Goal: Information Seeking & Learning: Learn about a topic

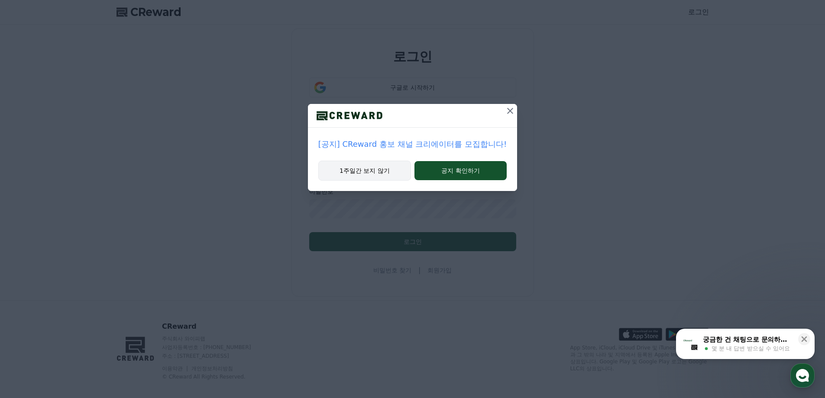
click at [364, 174] on button "1주일간 보지 않기" at bounding box center [364, 171] width 93 height 20
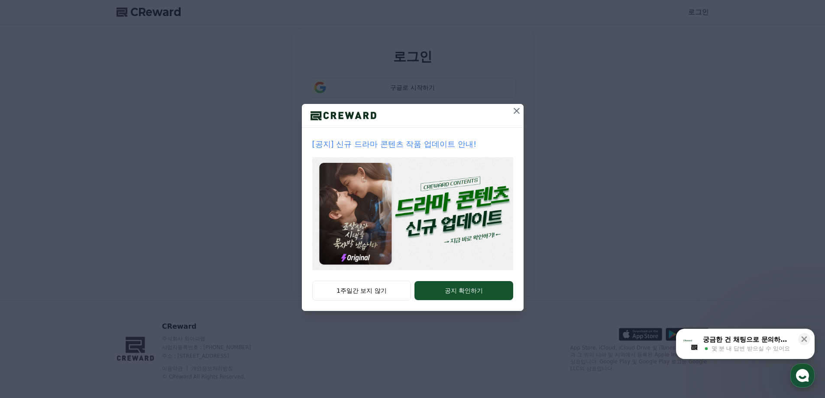
click at [517, 108] on icon at bounding box center [516, 111] width 10 height 10
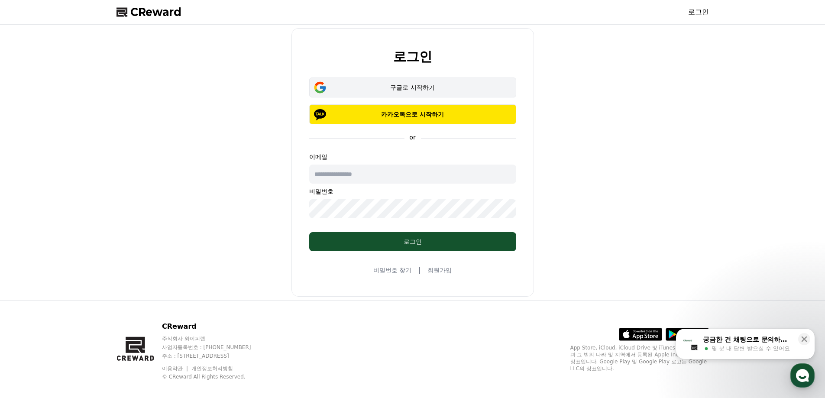
click at [425, 90] on div "구글로 시작하기" at bounding box center [413, 87] width 182 height 9
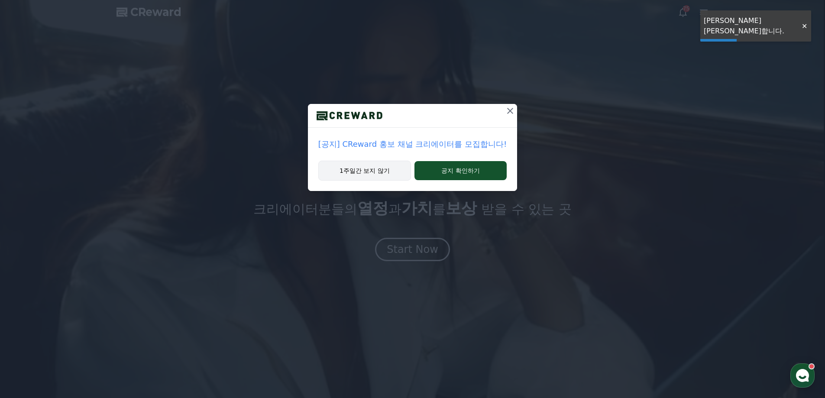
click at [371, 164] on button "1주일간 보지 않기" at bounding box center [364, 171] width 93 height 20
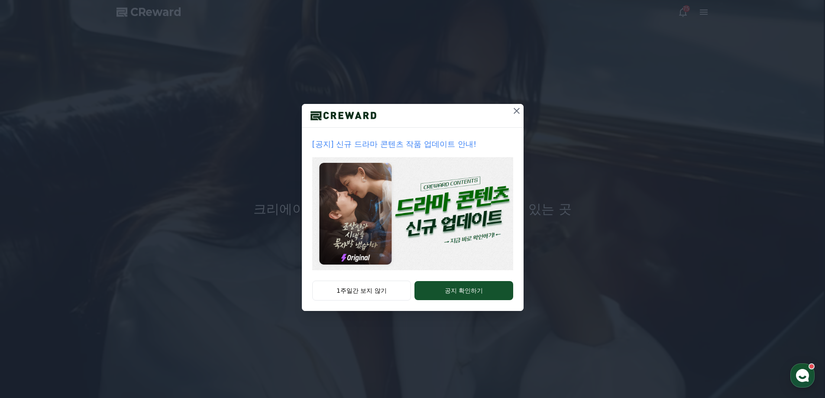
click at [514, 107] on icon at bounding box center [516, 111] width 10 height 10
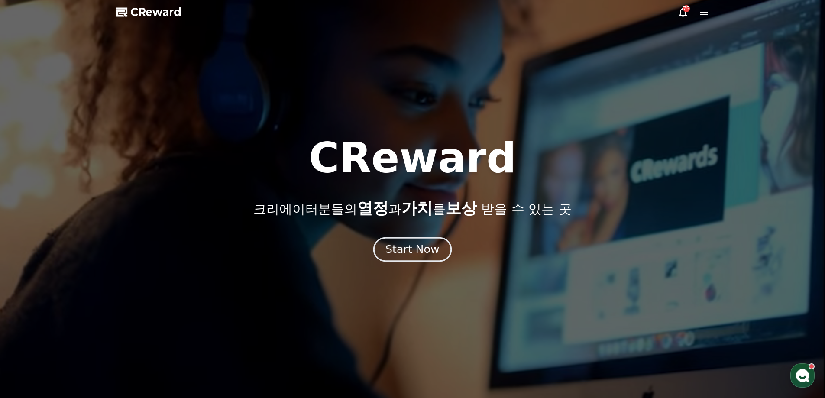
click at [424, 247] on div "Start Now" at bounding box center [412, 249] width 54 height 15
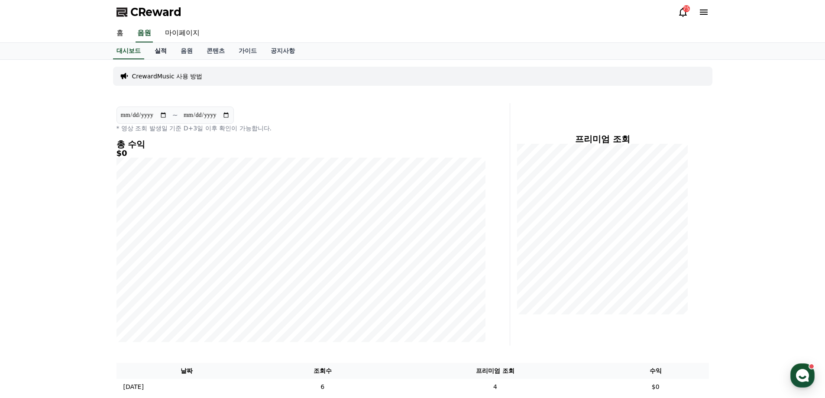
click at [161, 51] on link "실적" at bounding box center [161, 51] width 26 height 16
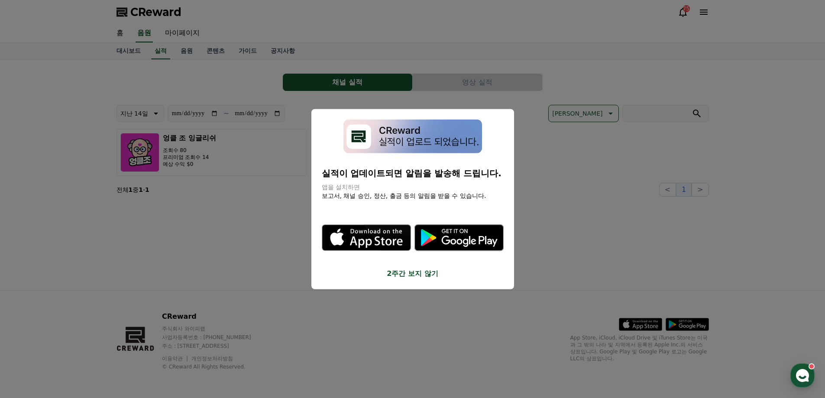
click at [417, 274] on button "2주간 보지 않기" at bounding box center [413, 273] width 182 height 10
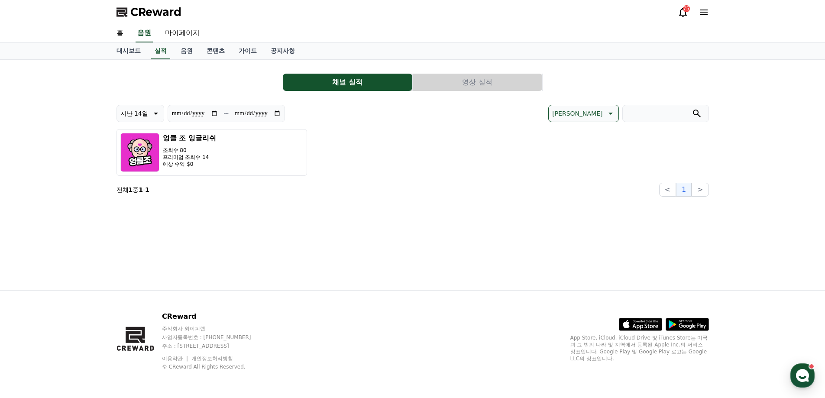
click at [408, 250] on div "**********" at bounding box center [413, 175] width 606 height 230
click at [470, 77] on button "영상 실적" at bounding box center [477, 82] width 129 height 17
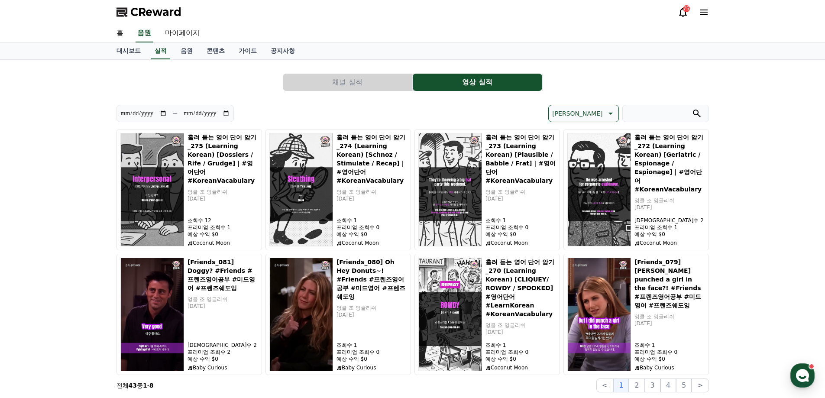
click at [75, 165] on div "**********" at bounding box center [412, 229] width 825 height 339
click at [186, 51] on link "음원" at bounding box center [187, 51] width 26 height 16
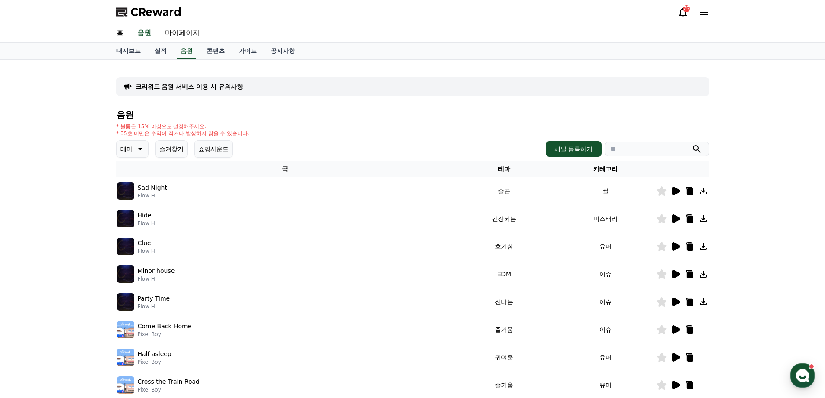
click at [135, 149] on icon at bounding box center [139, 149] width 10 height 10
click at [134, 219] on button "신나는" at bounding box center [130, 220] width 25 height 19
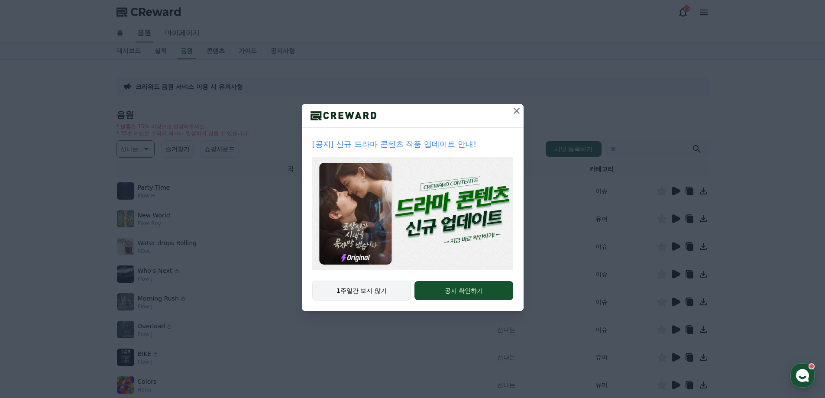
click at [364, 283] on button "1주일간 보지 않기" at bounding box center [361, 291] width 99 height 20
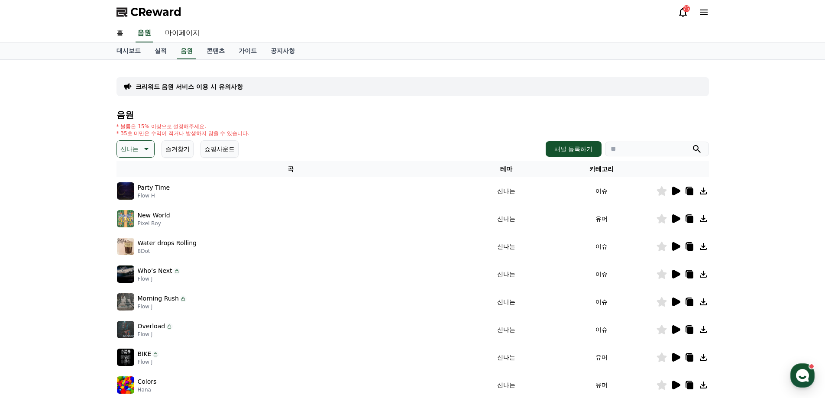
click at [677, 194] on icon at bounding box center [675, 191] width 10 height 10
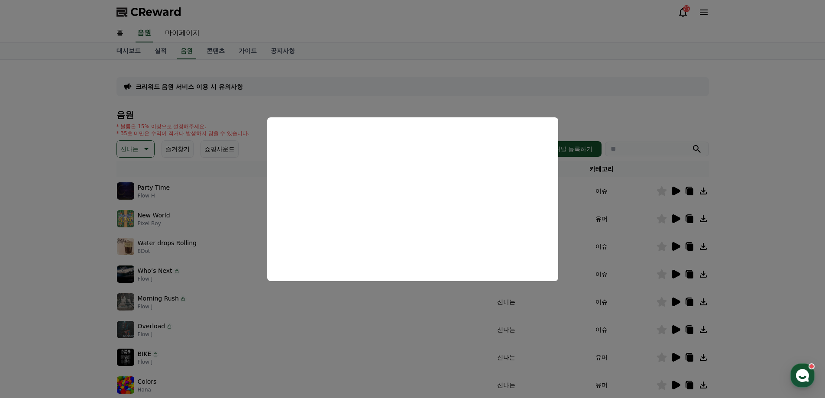
click at [75, 256] on button "close modal" at bounding box center [412, 199] width 825 height 398
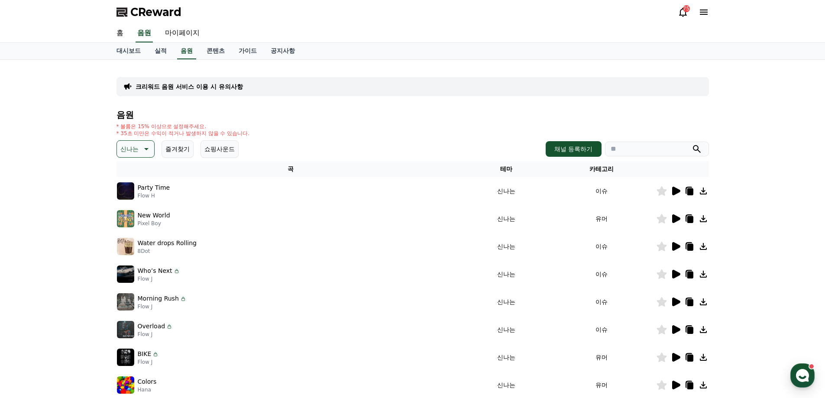
click at [138, 152] on p "신나는" at bounding box center [129, 149] width 18 height 12
click at [133, 218] on button "호기심" at bounding box center [130, 216] width 25 height 19
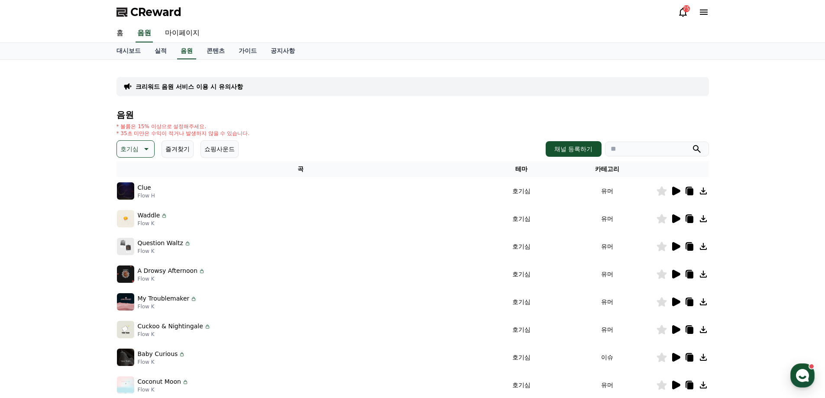
click at [673, 191] on icon at bounding box center [676, 191] width 8 height 9
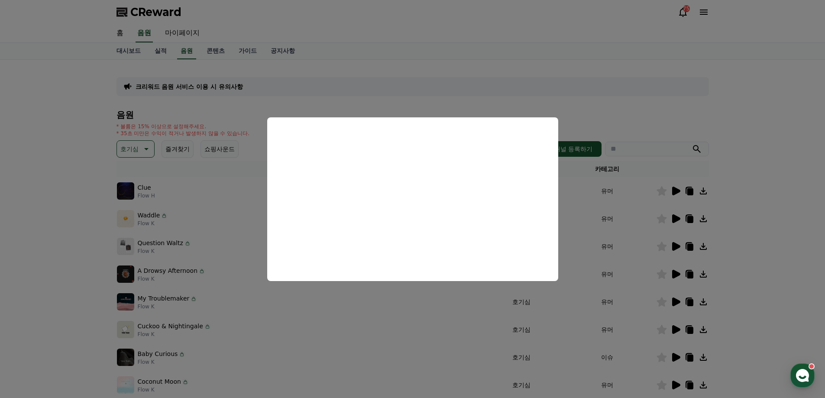
click at [543, 100] on button "close modal" at bounding box center [412, 199] width 825 height 398
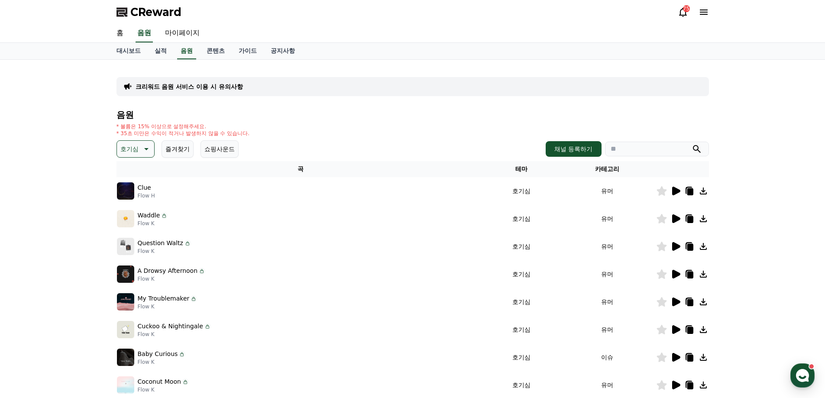
click at [676, 216] on icon at bounding box center [675, 218] width 10 height 10
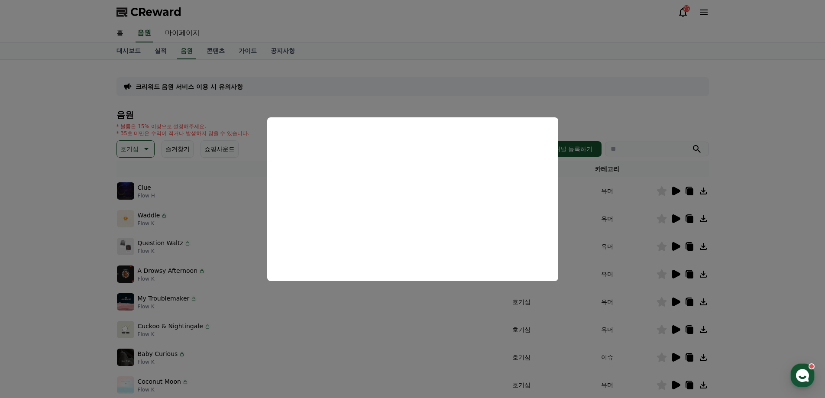
click at [584, 111] on button "close modal" at bounding box center [412, 199] width 825 height 398
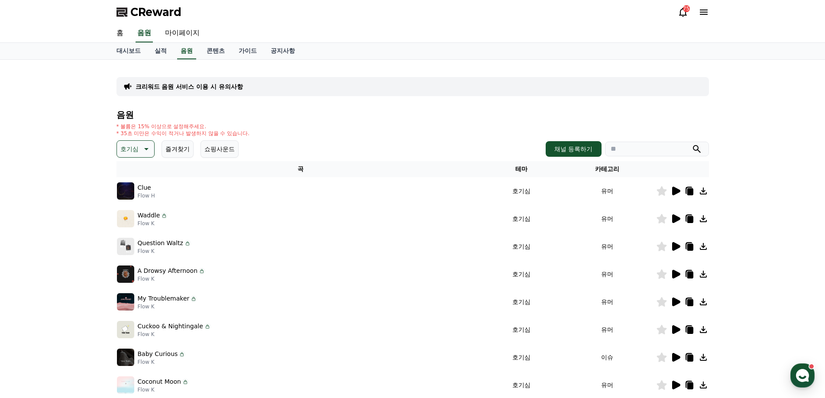
click at [673, 221] on icon at bounding box center [676, 218] width 8 height 9
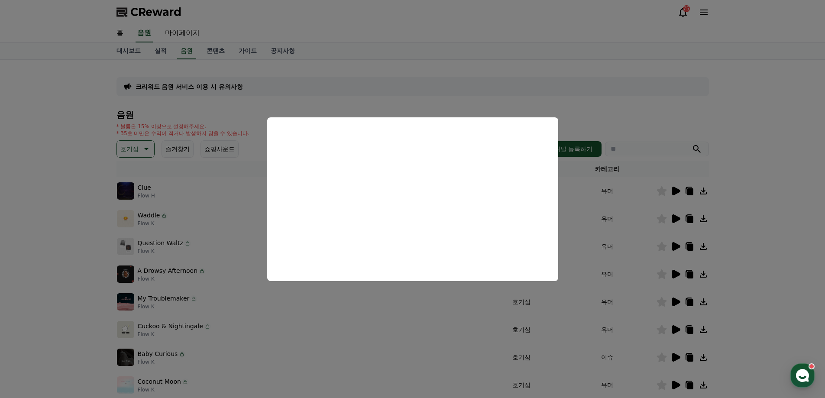
click at [772, 205] on button "close modal" at bounding box center [412, 199] width 825 height 398
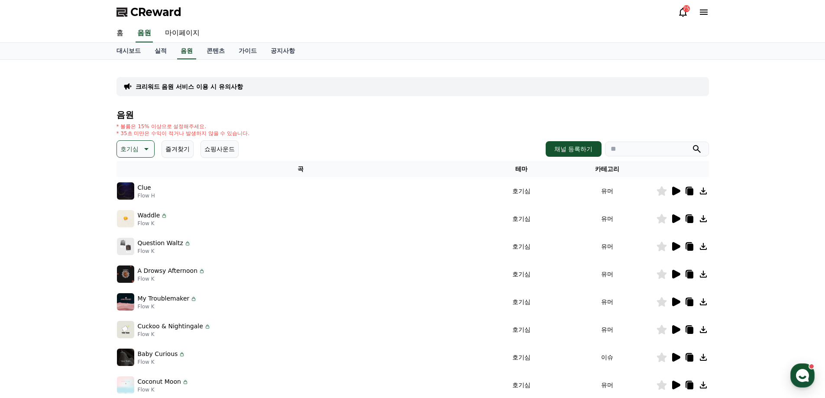
click at [706, 220] on icon at bounding box center [703, 218] width 10 height 10
click at [674, 248] on icon at bounding box center [676, 246] width 8 height 9
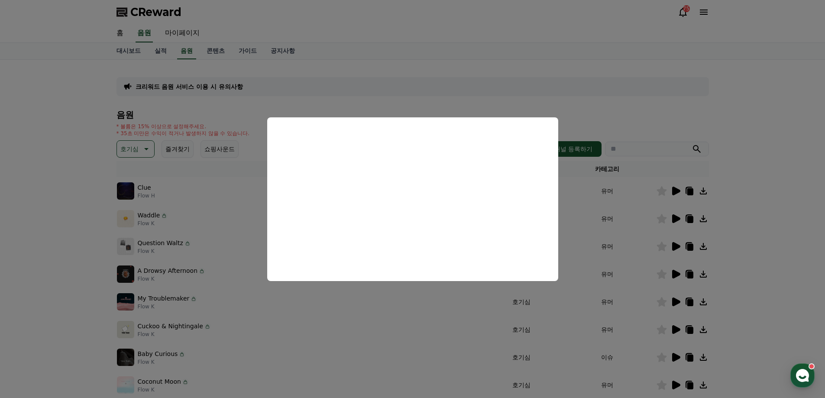
click at [548, 98] on button "close modal" at bounding box center [412, 199] width 825 height 398
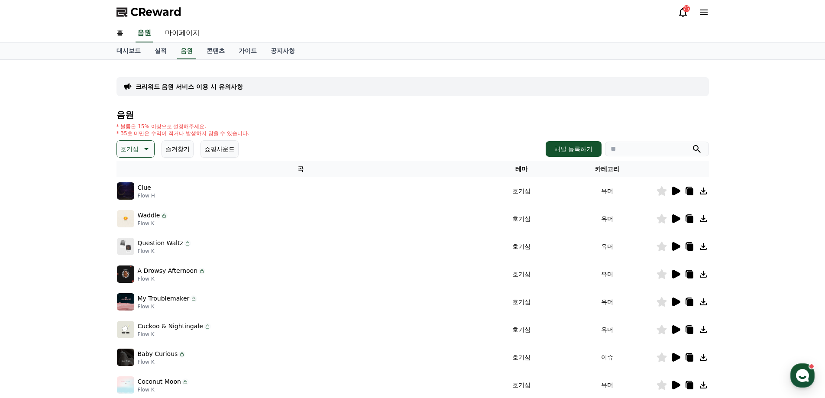
click at [674, 273] on icon at bounding box center [676, 274] width 8 height 9
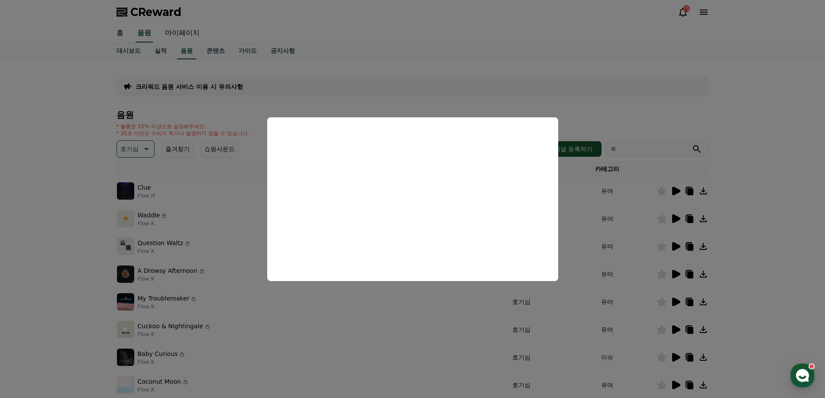
click at [735, 243] on button "close modal" at bounding box center [412, 199] width 825 height 398
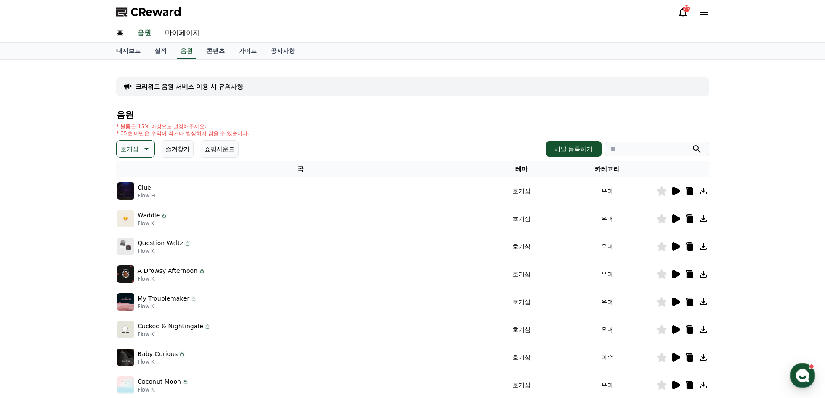
click at [674, 301] on icon at bounding box center [676, 301] width 8 height 9
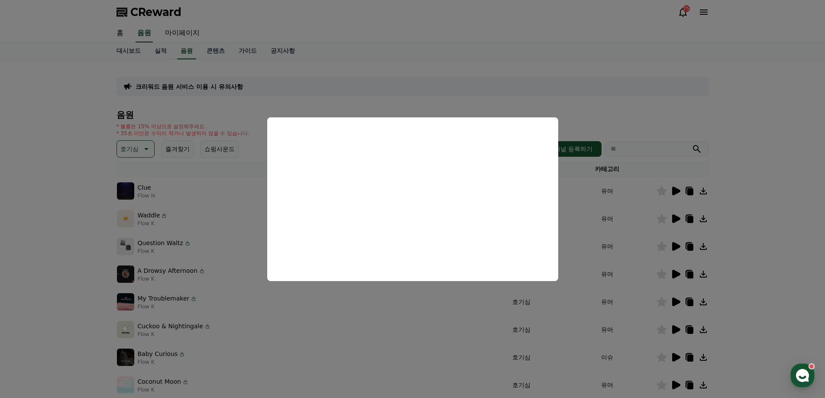
click at [740, 238] on button "close modal" at bounding box center [412, 199] width 825 height 398
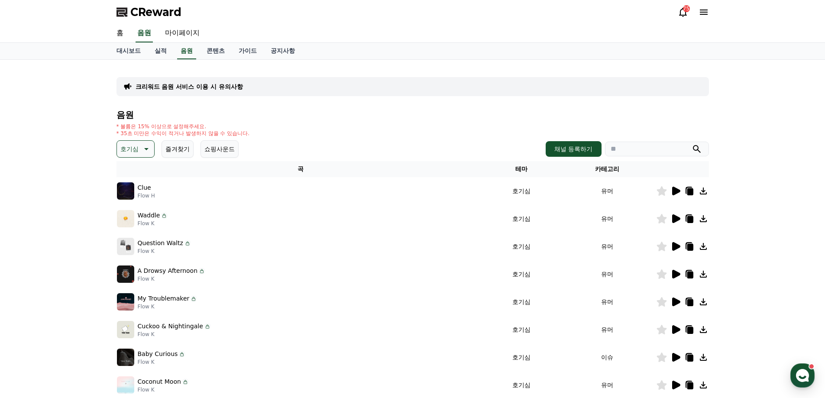
click at [700, 303] on icon at bounding box center [703, 302] width 10 height 10
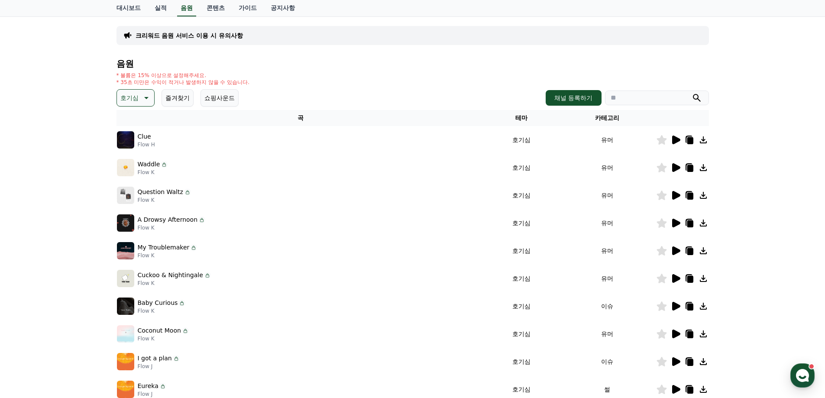
scroll to position [58, 0]
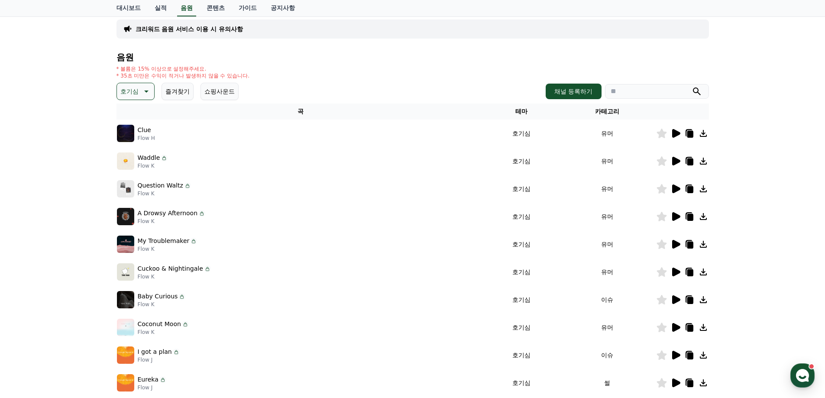
click at [672, 272] on icon at bounding box center [676, 272] width 8 height 9
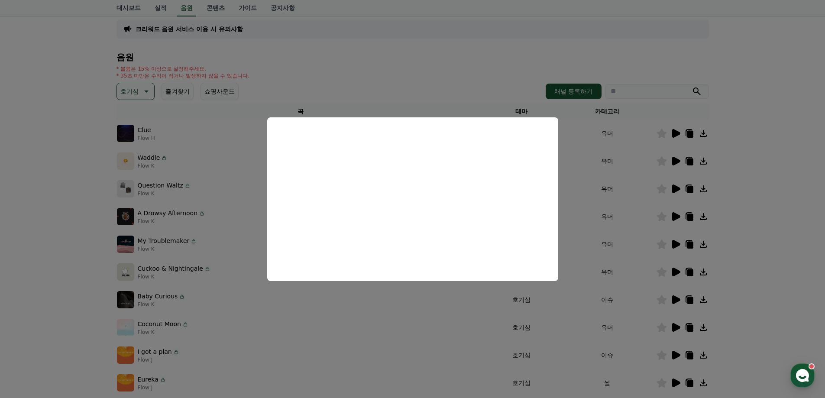
click at [771, 214] on button "close modal" at bounding box center [412, 199] width 825 height 398
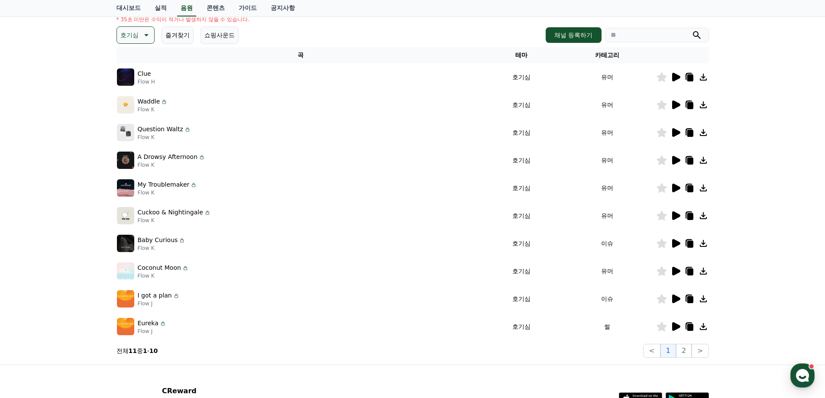
scroll to position [116, 0]
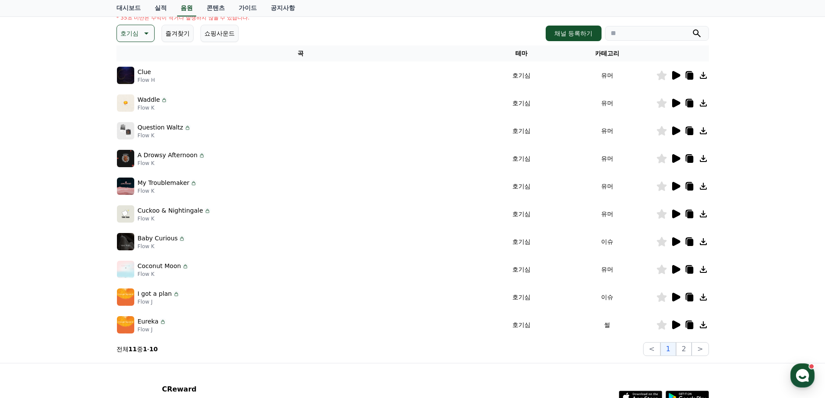
click at [677, 240] on icon at bounding box center [676, 241] width 8 height 9
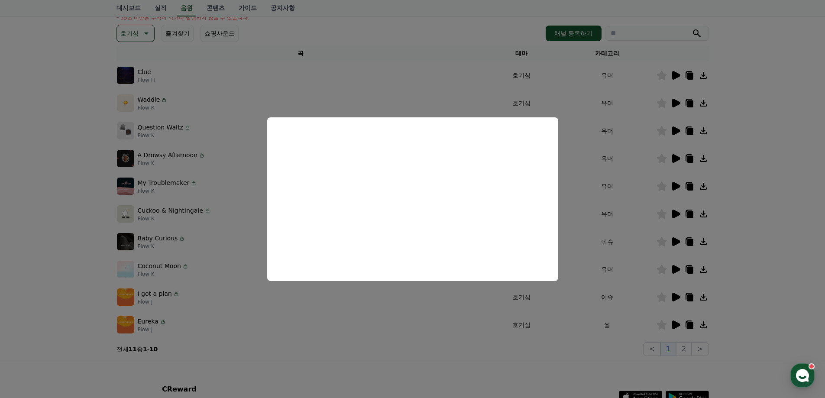
click at [750, 185] on button "close modal" at bounding box center [412, 199] width 825 height 398
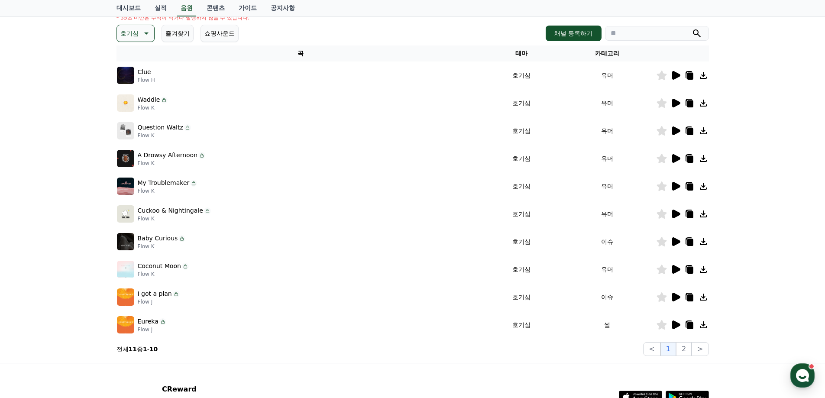
click at [674, 268] on icon at bounding box center [676, 269] width 8 height 9
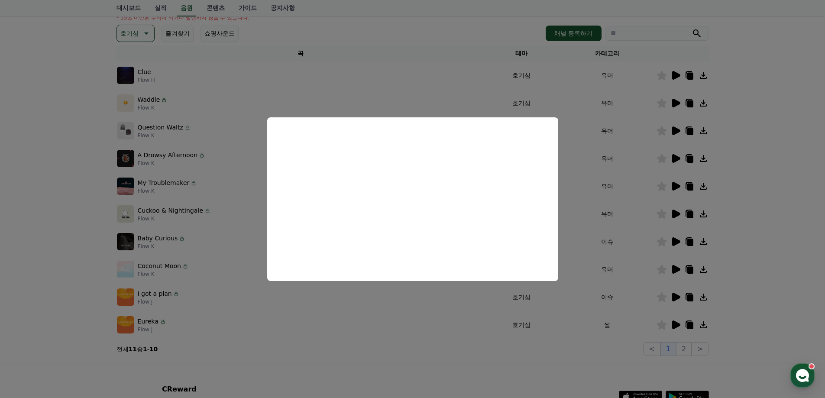
click at [757, 230] on button "close modal" at bounding box center [412, 199] width 825 height 398
